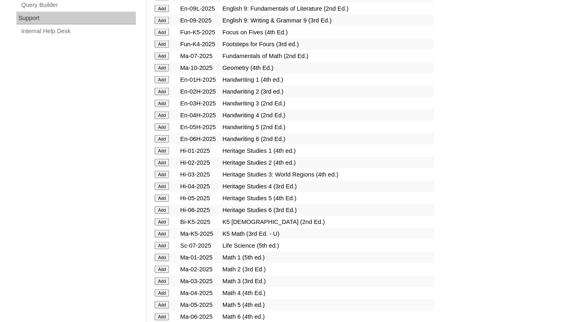
scroll to position [654, 0]
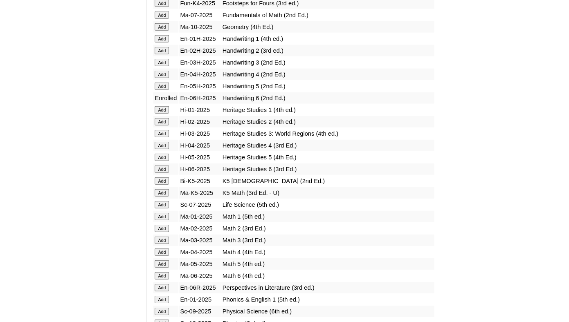
scroll to position [695, 0]
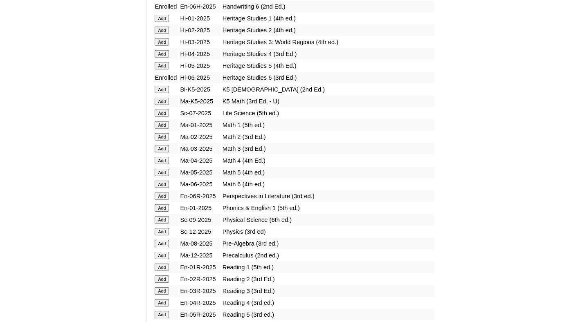
scroll to position [789, 0]
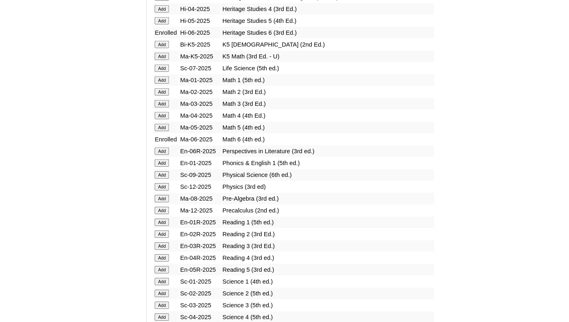
scroll to position [831, 0]
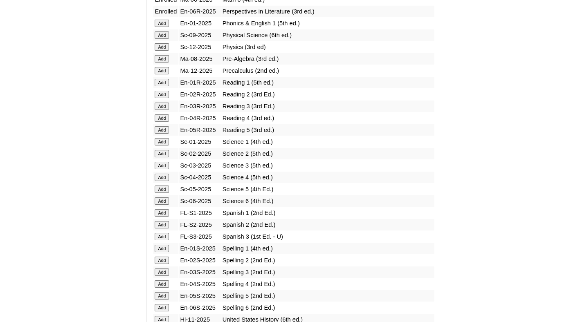
scroll to position [984, 0]
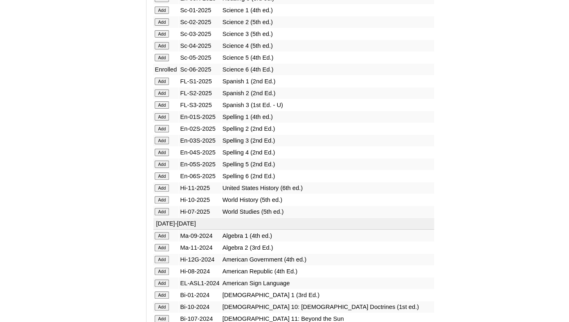
scroll to position [1160, 0]
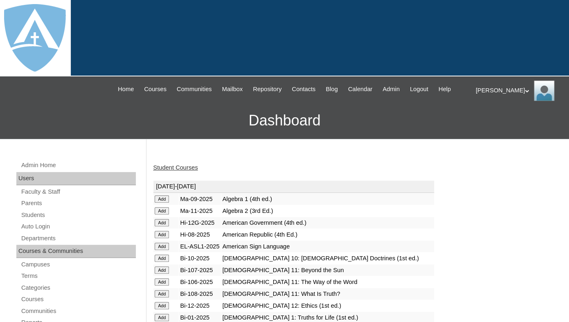
click at [173, 171] on link "Student Courses" at bounding box center [175, 167] width 45 height 7
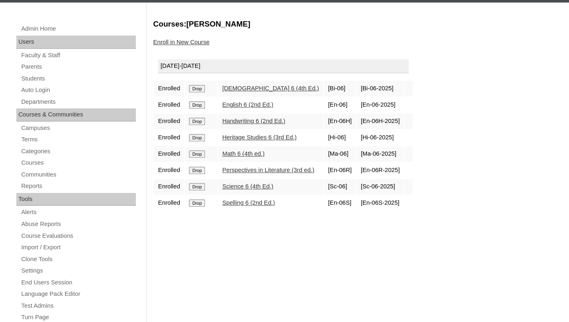
scroll to position [146, 0]
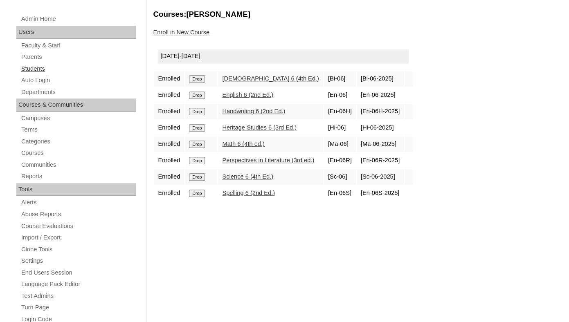
click at [38, 74] on link "Students" at bounding box center [77, 69] width 115 height 10
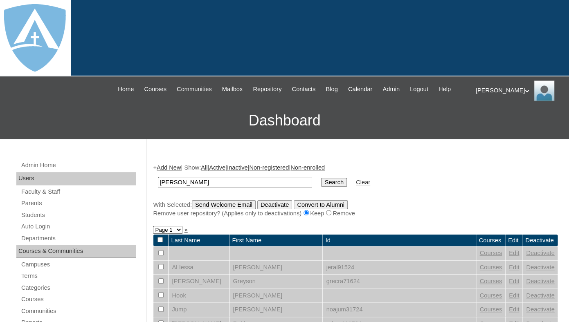
drag, startPoint x: 180, startPoint y: 190, endPoint x: 135, endPoint y: 188, distance: 45.0
click at [158, 187] on input "[PERSON_NAME]" at bounding box center [235, 182] width 154 height 11
type input "[PERSON_NAME]"
click at [321, 178] on input "Search" at bounding box center [333, 182] width 25 height 9
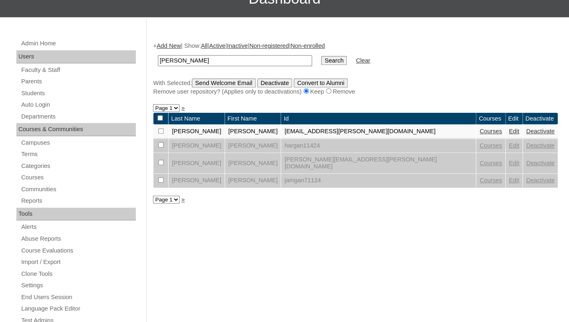
scroll to position [124, 0]
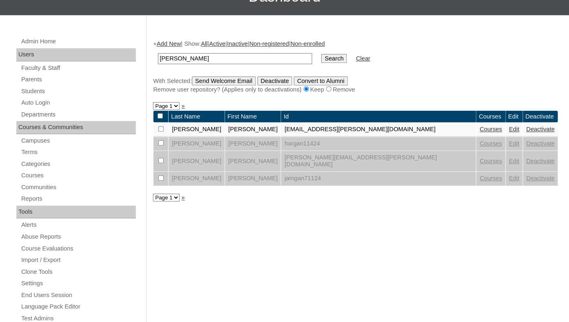
click at [509, 164] on link "Edit" at bounding box center [514, 161] width 10 height 7
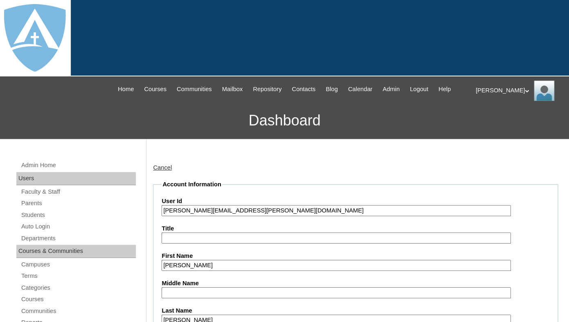
click at [206, 216] on input "[PERSON_NAME][EMAIL_ADDRESS][PERSON_NAME][DOMAIN_NAME]" at bounding box center [335, 210] width 349 height 11
click at [206, 216] on input "james.gann@enlightiumstudent.com" at bounding box center [335, 210] width 349 height 11
click at [162, 216] on input "james.gann@enlightiumstudent.com" at bounding box center [335, 210] width 349 height 11
type input "26james.gann@enlightiumstudent.com"
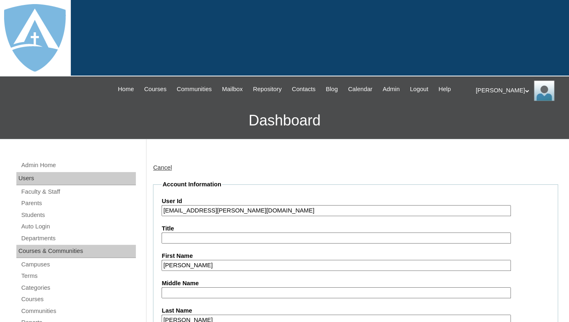
click at [185, 232] on label "Title" at bounding box center [355, 228] width 388 height 9
click at [185, 233] on input "Title" at bounding box center [335, 238] width 349 height 11
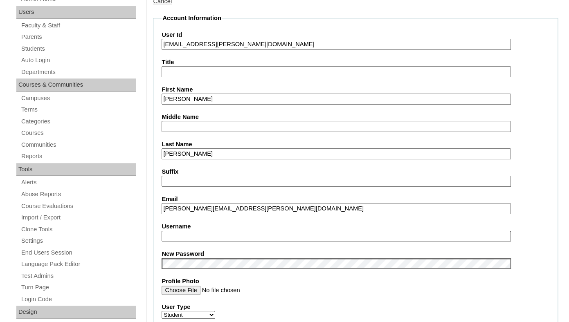
scroll to position [170, 0]
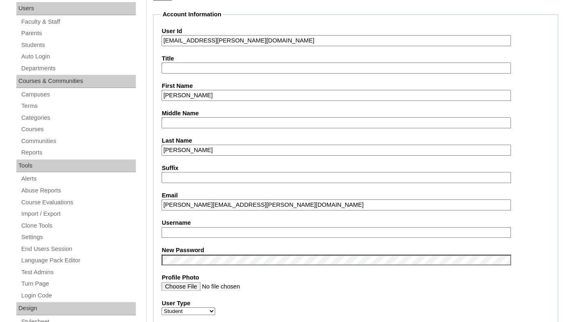
click at [195, 238] on input "Username" at bounding box center [335, 232] width 349 height 11
paste input "james.gann@enlightiumstudent.com"
type input "james.gann@enlightiumstudent.com"
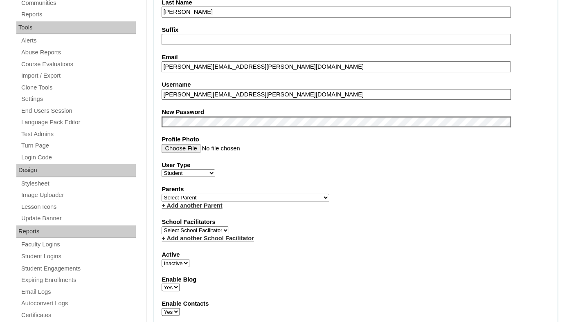
scroll to position [317, 0]
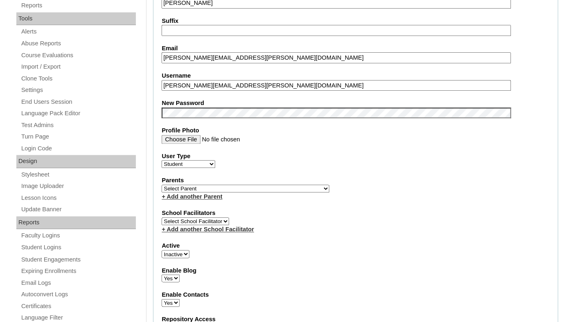
click at [161, 185] on select "Select Parent Garcia, Rosa Labourdette, Jessica Nicholson, Nicky Valentin , Nat…" at bounding box center [245, 189] width 168 height 8
select select "99996"
click option "Gann, Michelle" at bounding box center [0, 0] width 0 height 0
select select "1"
click option "Active" at bounding box center [0, 0] width 0 height 0
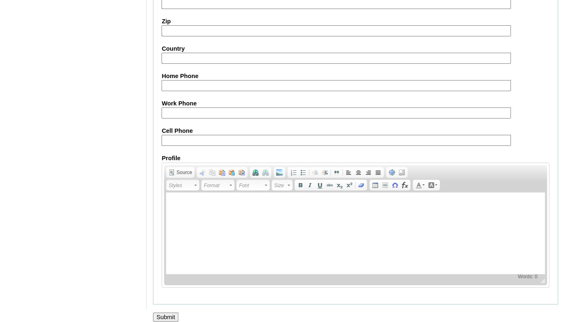
scroll to position [980, 0]
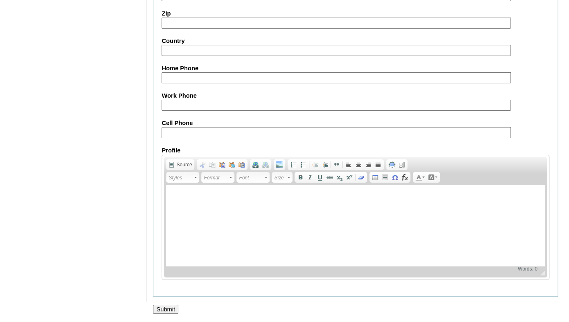
click at [162, 309] on input "Submit" at bounding box center [165, 309] width 25 height 9
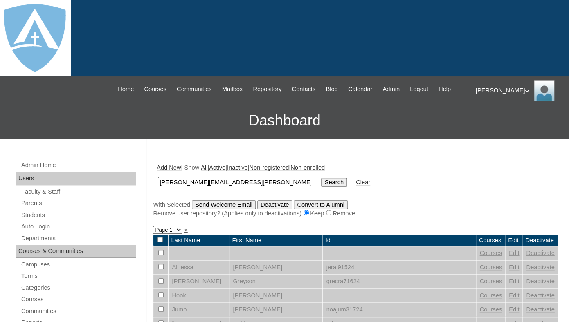
type input "[PERSON_NAME][EMAIL_ADDRESS][PERSON_NAME][DOMAIN_NAME]"
click at [321, 178] on input "Search" at bounding box center [333, 182] width 25 height 9
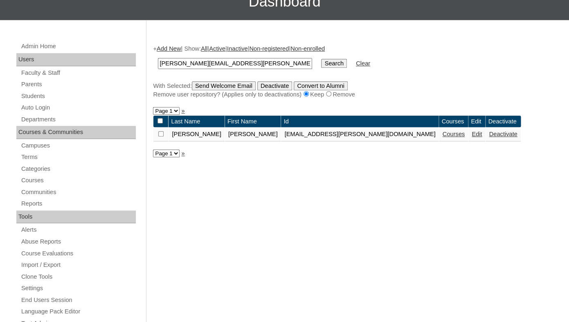
scroll to position [126, 0]
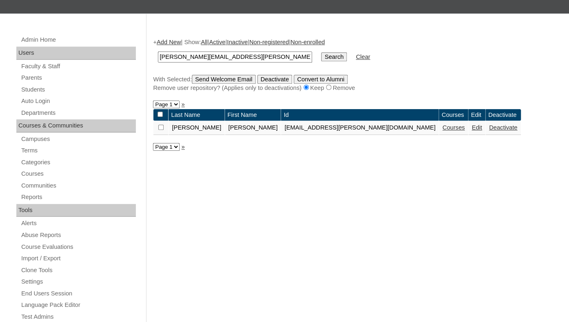
click at [442, 131] on link "Courses" at bounding box center [453, 127] width 22 height 7
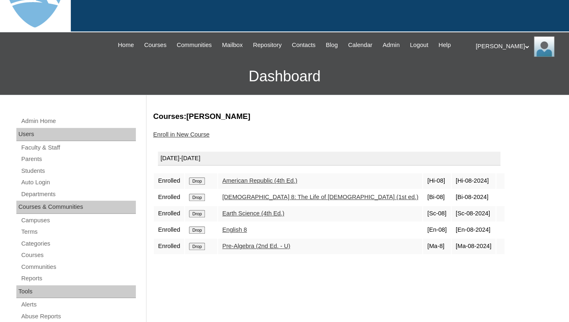
scroll to position [113, 0]
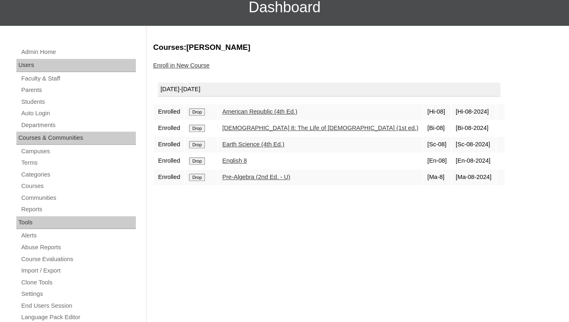
click at [200, 116] on input "Drop" at bounding box center [197, 111] width 16 height 7
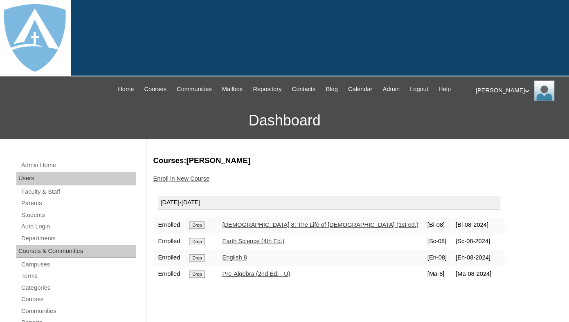
click at [202, 233] on td "Drop" at bounding box center [201, 225] width 32 height 16
click at [201, 229] on input "Drop" at bounding box center [197, 225] width 16 height 7
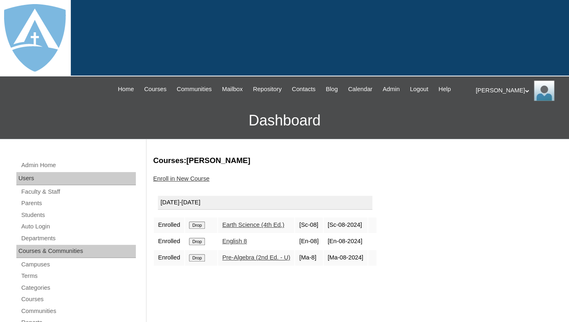
click at [201, 229] on input "Drop" at bounding box center [197, 225] width 16 height 7
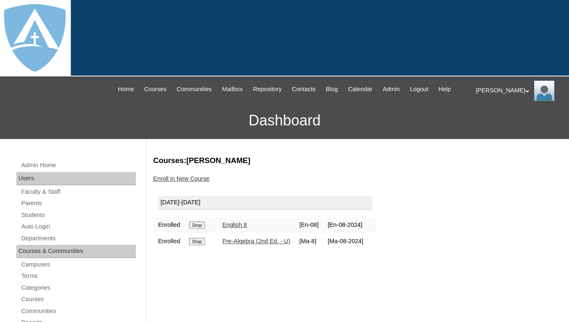
click at [198, 229] on input "Drop" at bounding box center [197, 225] width 16 height 7
click at [197, 229] on input "Drop" at bounding box center [197, 225] width 16 height 7
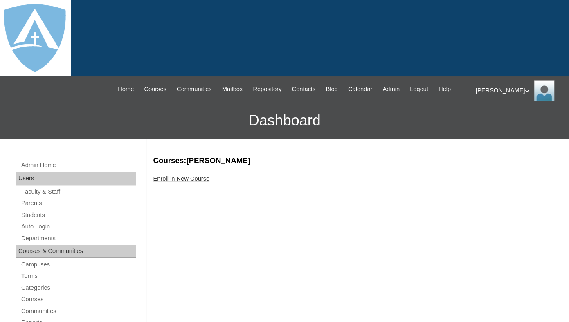
click at [209, 182] on link "Enroll in New Course" at bounding box center [181, 178] width 56 height 7
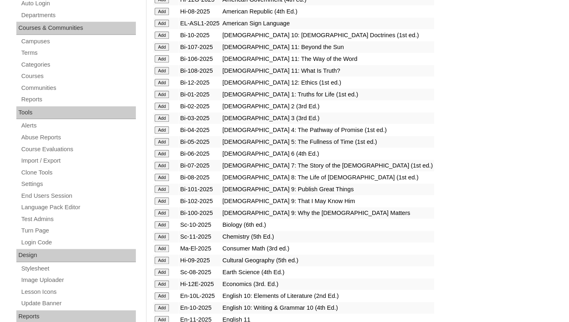
scroll to position [228, 0]
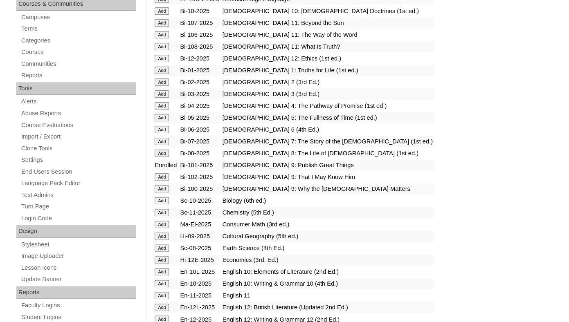
scroll to position [251, 0]
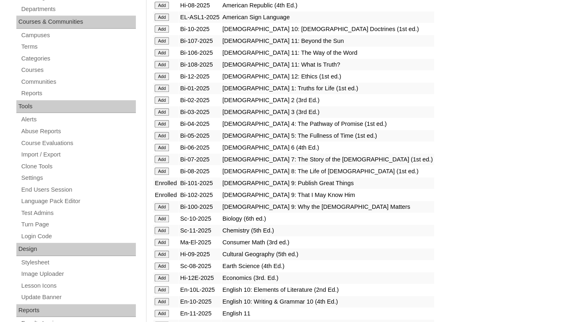
scroll to position [237, 0]
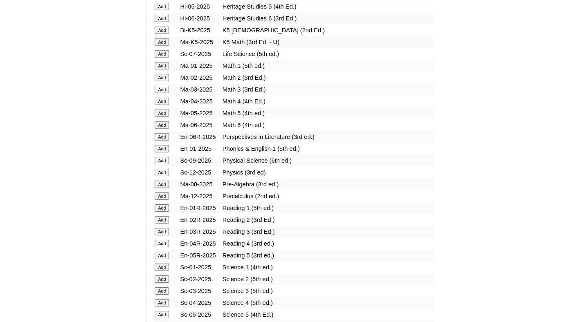
scroll to position [849, 0]
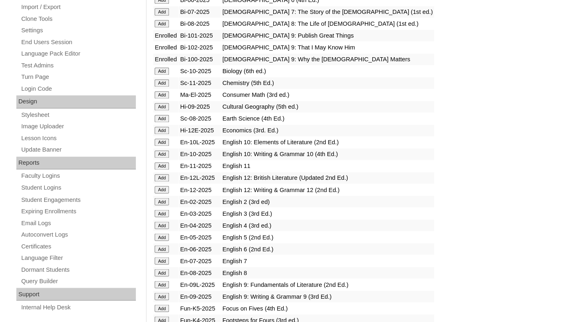
scroll to position [370, 0]
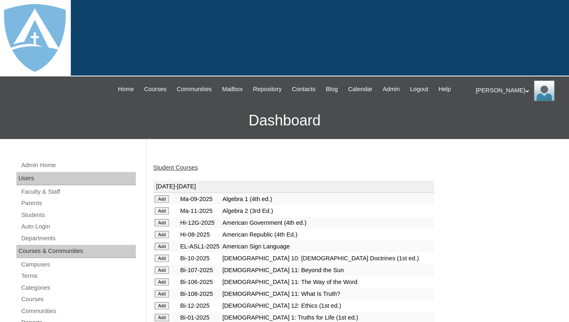
click at [161, 203] on input "Add" at bounding box center [162, 198] width 14 height 7
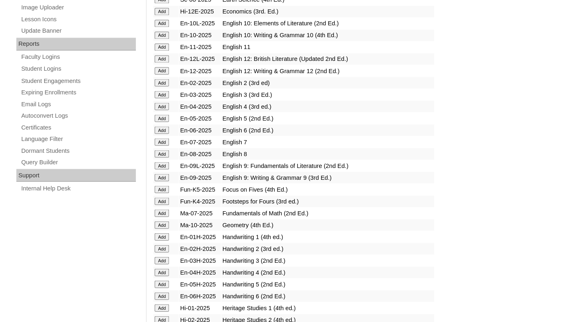
scroll to position [497, 0]
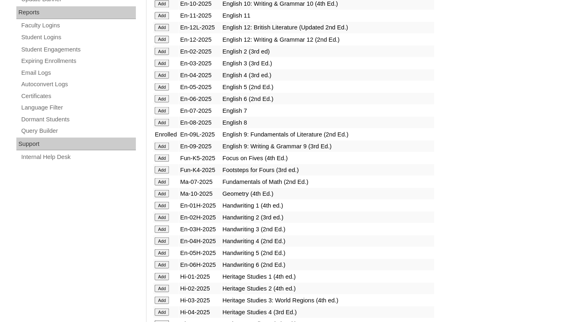
scroll to position [528, 0]
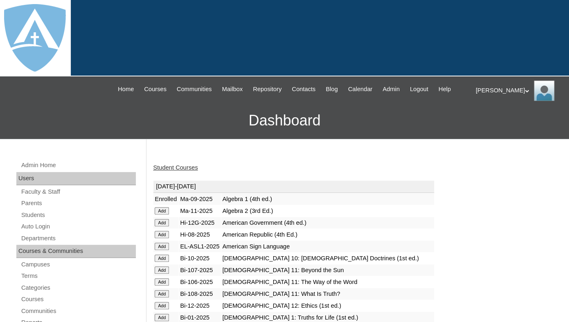
click at [178, 171] on link "Student Courses" at bounding box center [175, 167] width 45 height 7
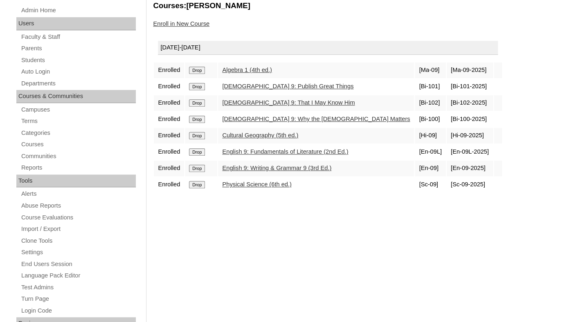
scroll to position [157, 0]
